Goal: Information Seeking & Learning: Find specific fact

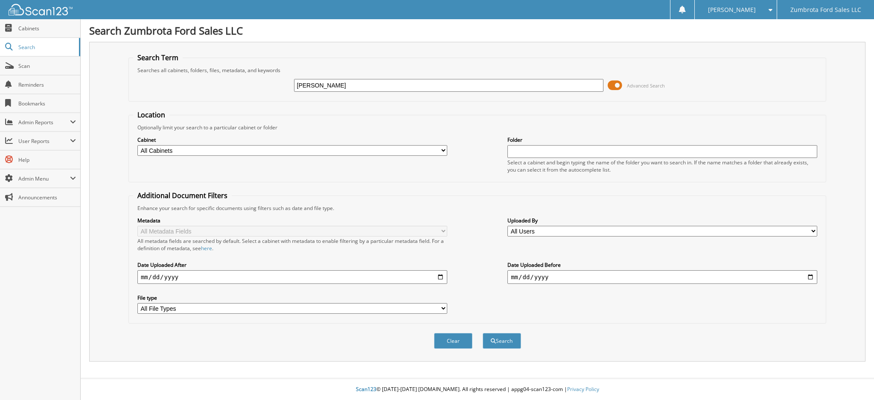
type input "[PERSON_NAME]"
click at [483, 333] on button "Search" at bounding box center [502, 341] width 38 height 16
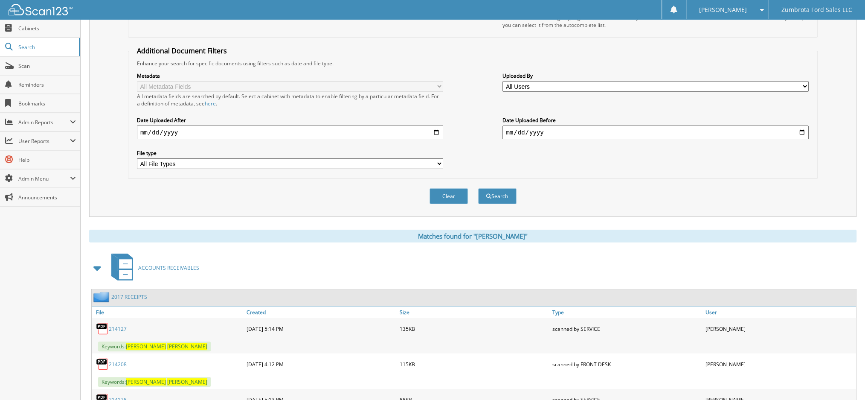
scroll to position [227, 0]
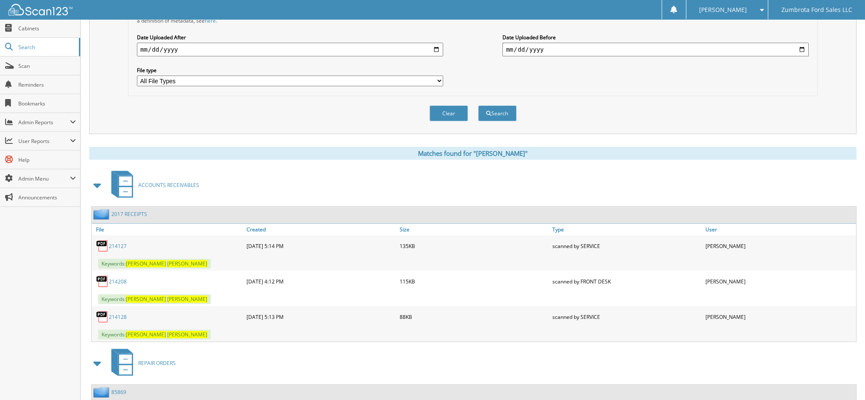
click at [100, 178] on span at bounding box center [98, 185] width 12 height 15
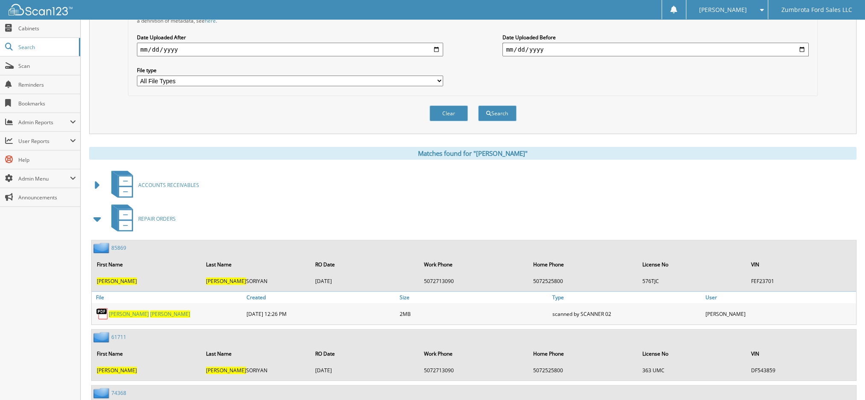
click at [99, 211] on span at bounding box center [98, 218] width 12 height 15
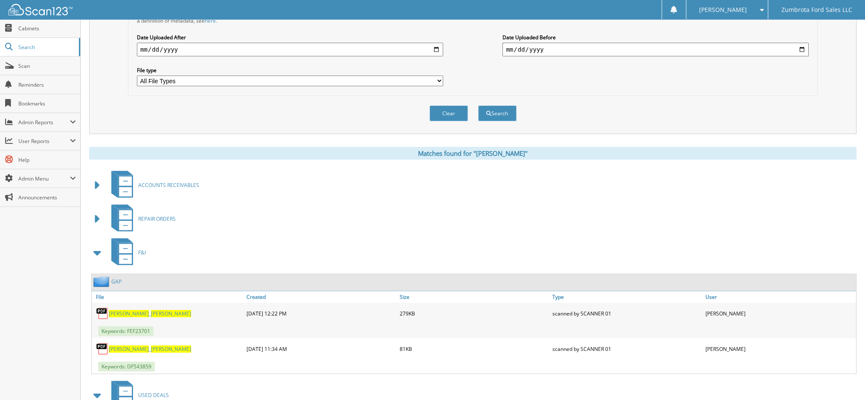
click at [94, 246] on span at bounding box center [98, 252] width 12 height 15
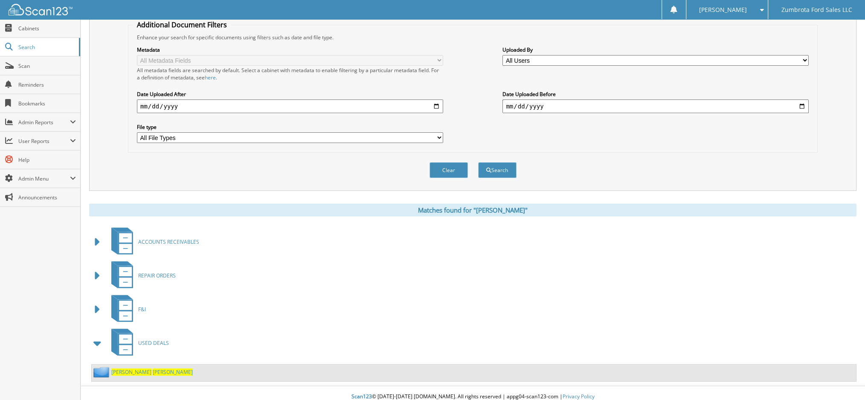
click at [114, 364] on div "[PERSON_NAME]" at bounding box center [474, 372] width 765 height 17
click at [116, 368] on span "[PERSON_NAME]" at bounding box center [131, 371] width 40 height 7
